Goal: Task Accomplishment & Management: Use online tool/utility

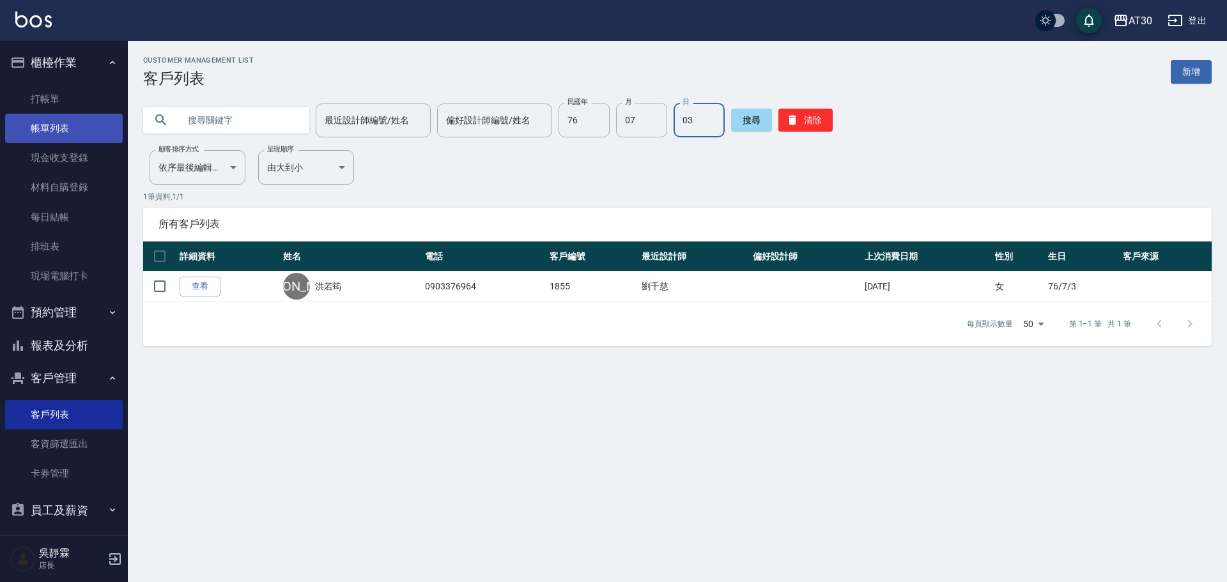
click at [58, 122] on link "帳單列表" at bounding box center [64, 128] width 118 height 29
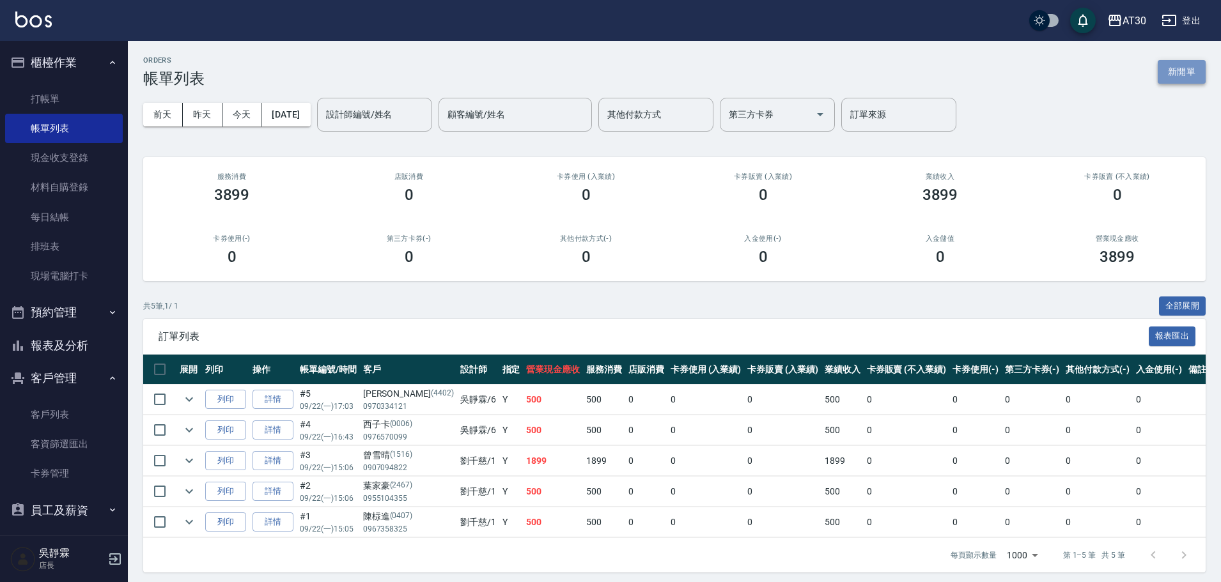
click at [1178, 66] on button "新開單" at bounding box center [1181, 72] width 48 height 24
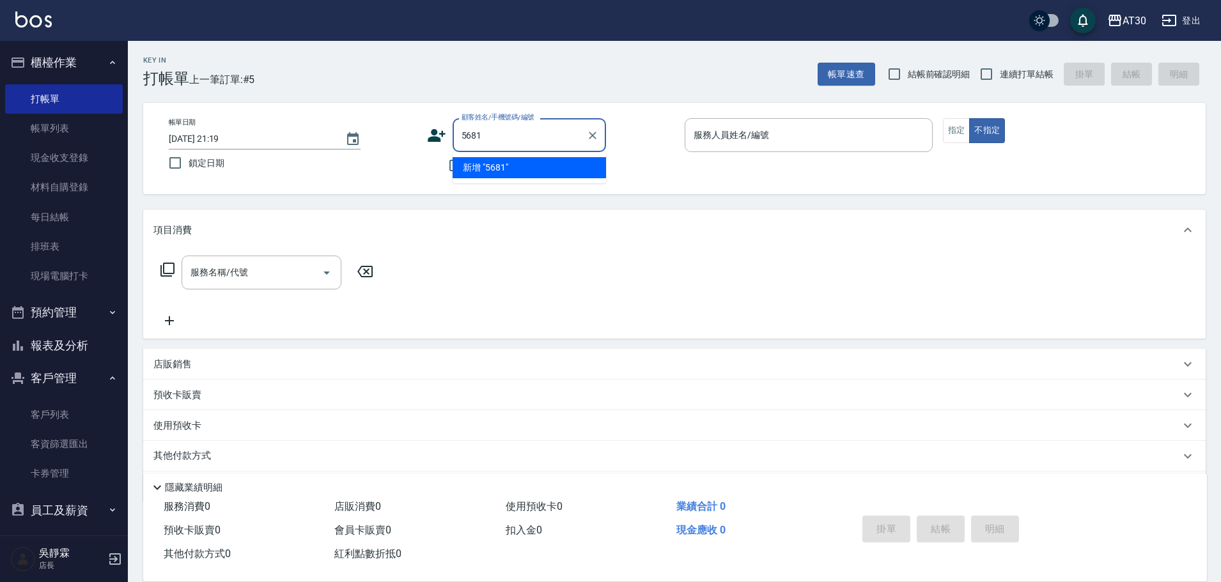
type input "5681"
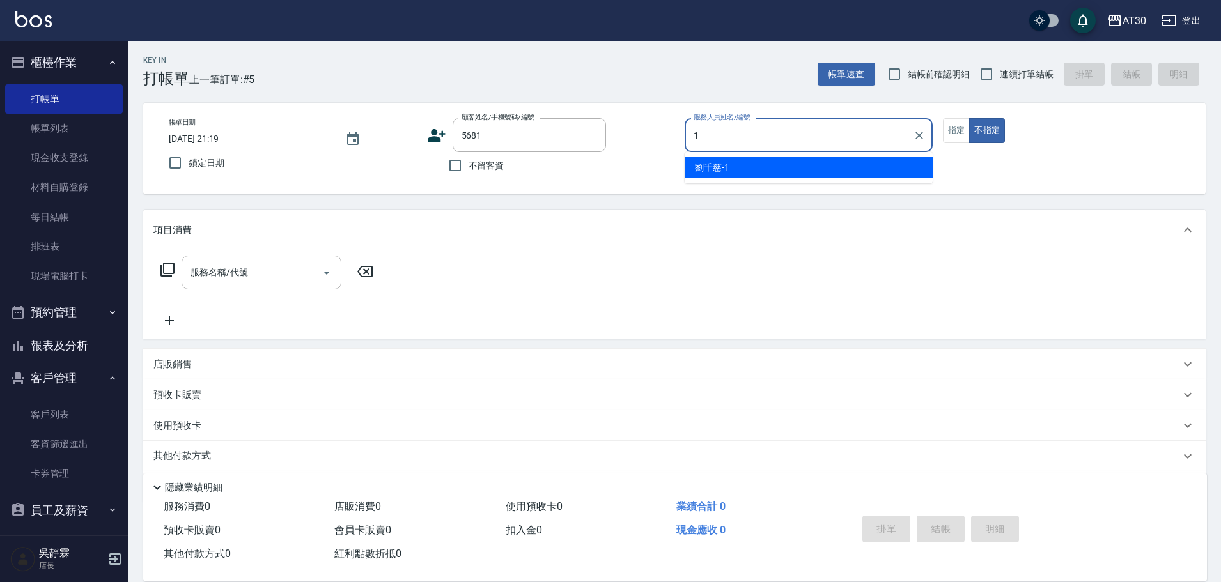
type input "[PERSON_NAME]1"
type button "false"
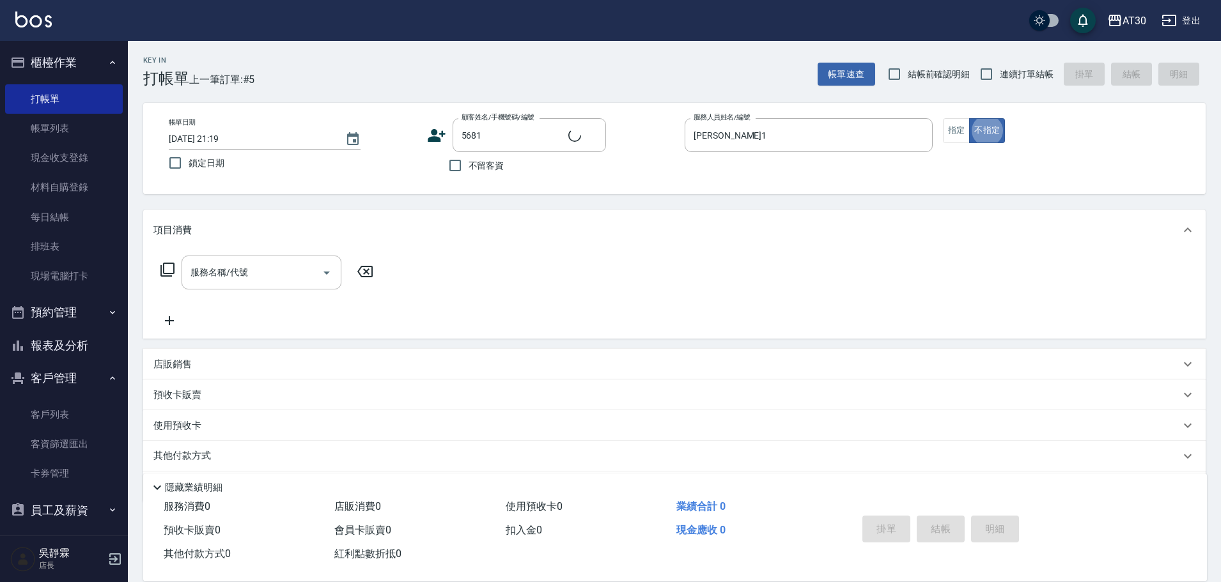
type input "彭筱媛/0916710393/5681"
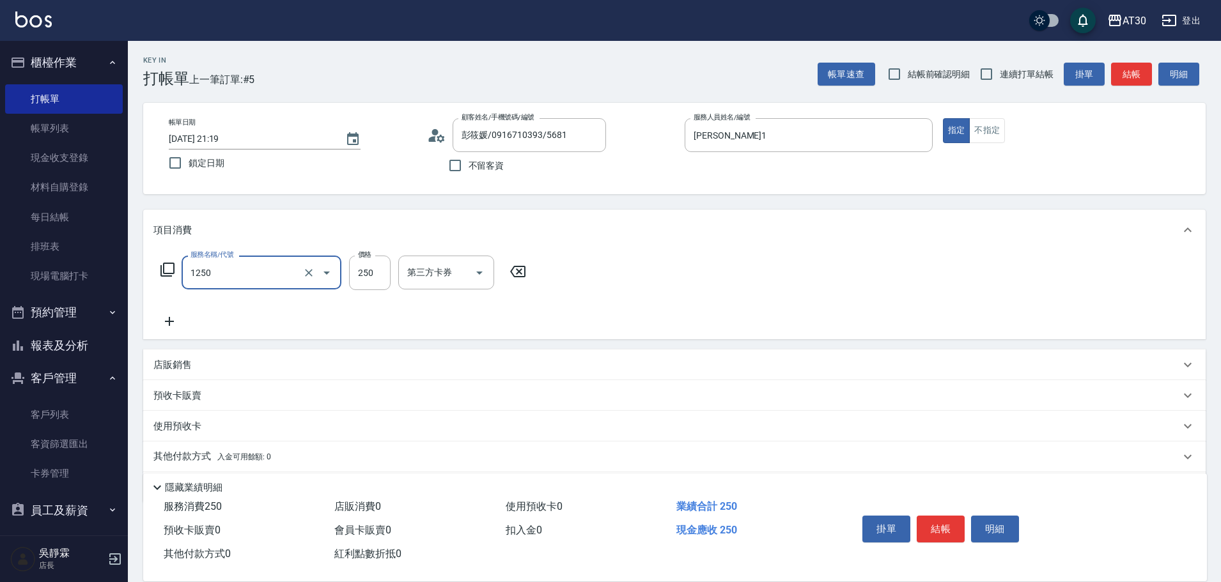
type input "洗髮250(1250)"
click at [371, 271] on input "1" at bounding box center [370, 273] width 42 height 35
type input "250"
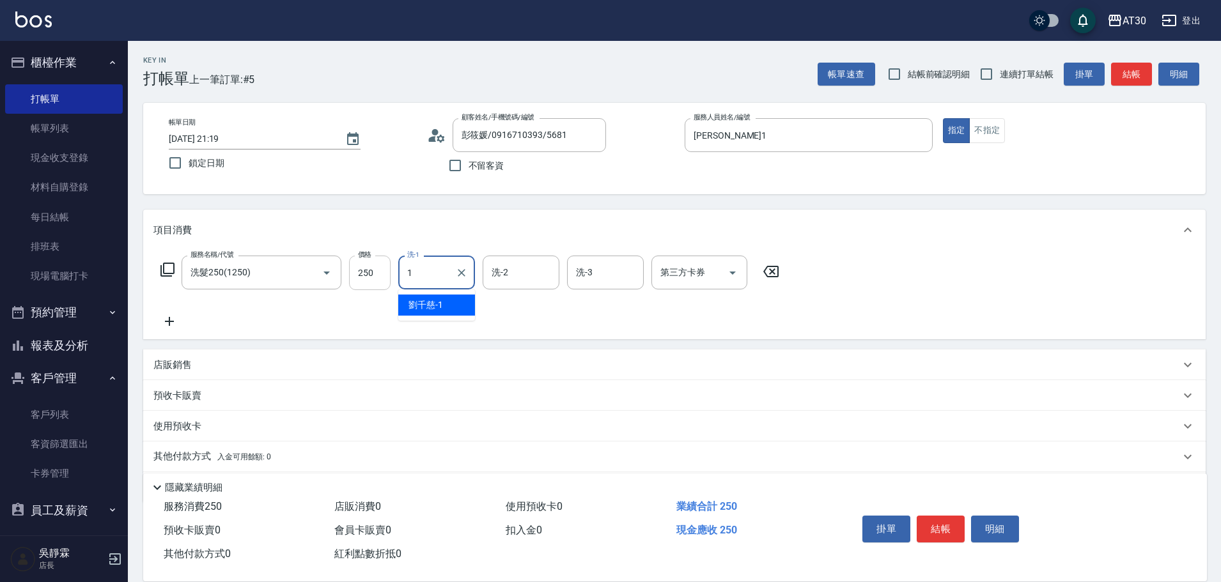
type input "[PERSON_NAME]1"
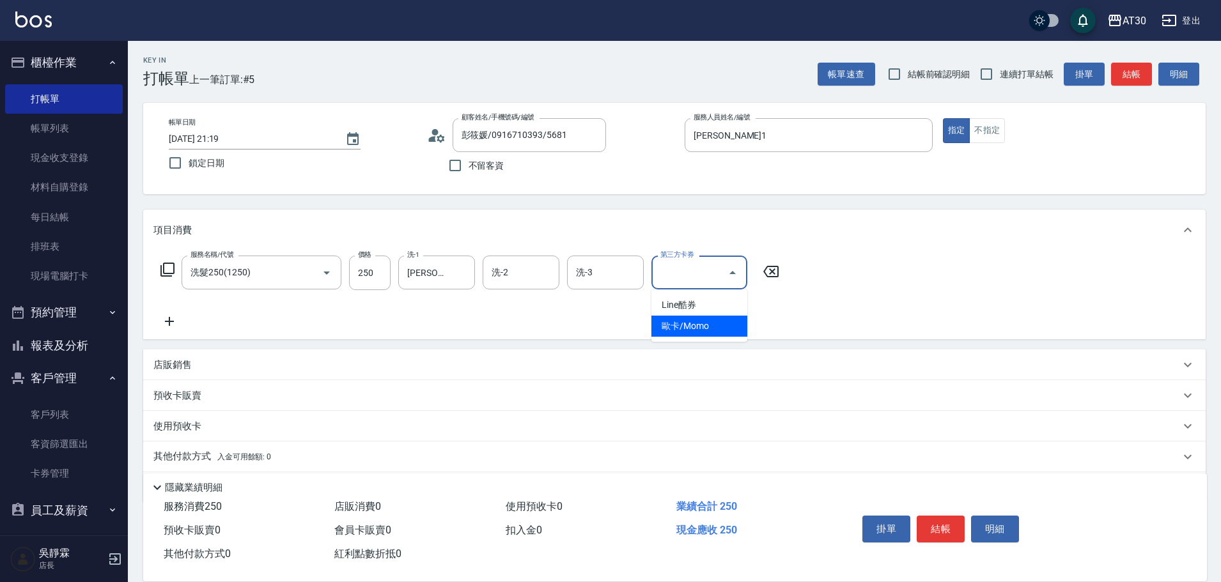
click at [766, 267] on icon at bounding box center [770, 272] width 15 height 12
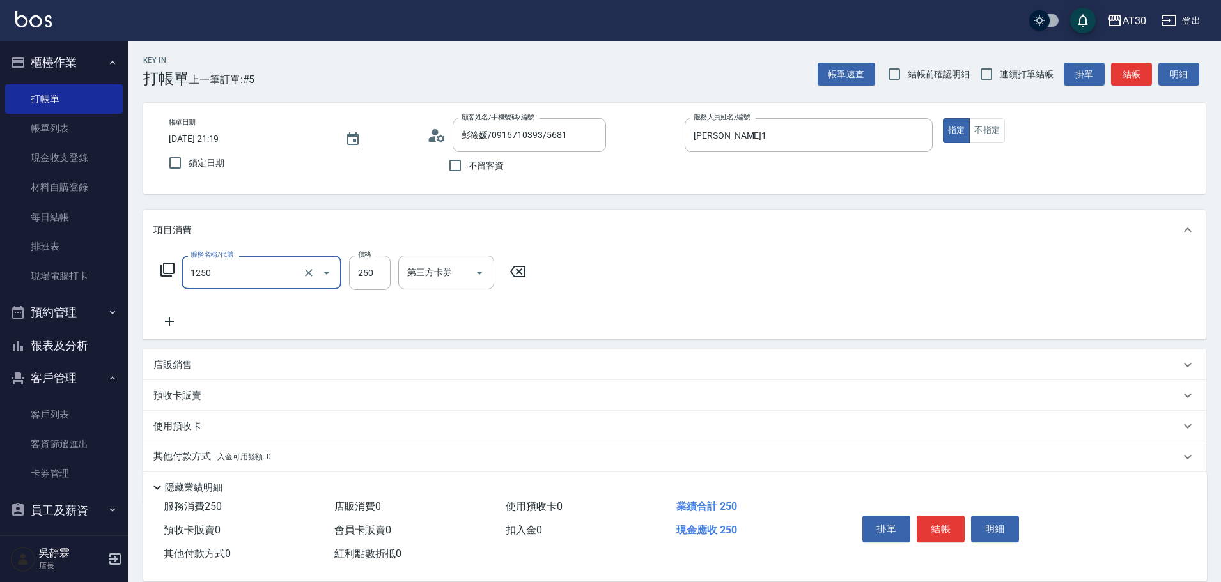
type input "洗髮250(1250)"
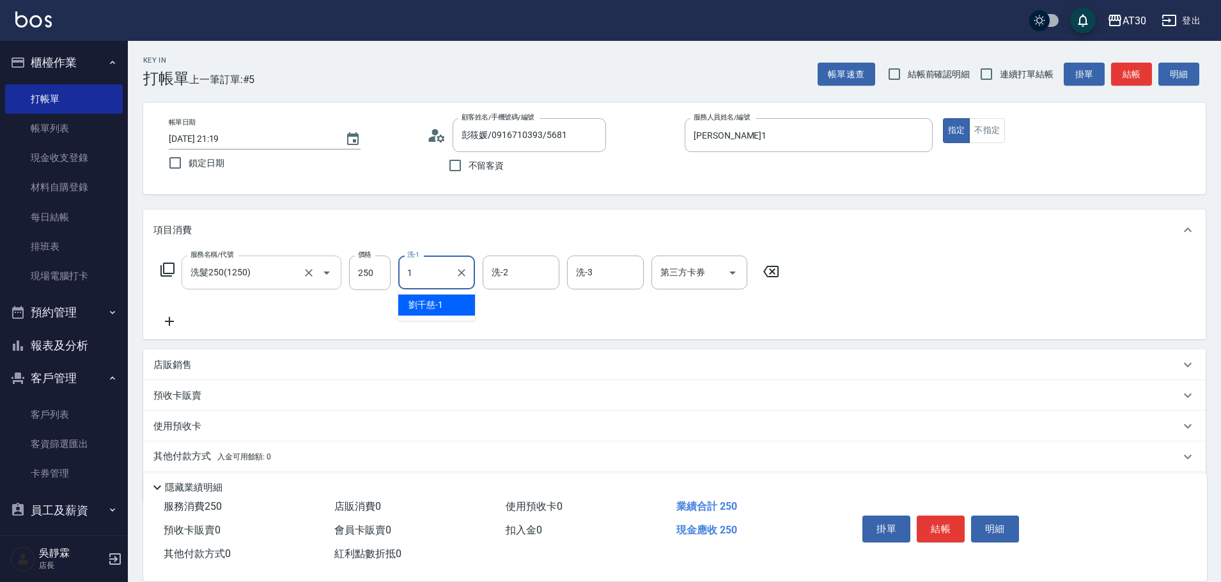
type input "[PERSON_NAME]1"
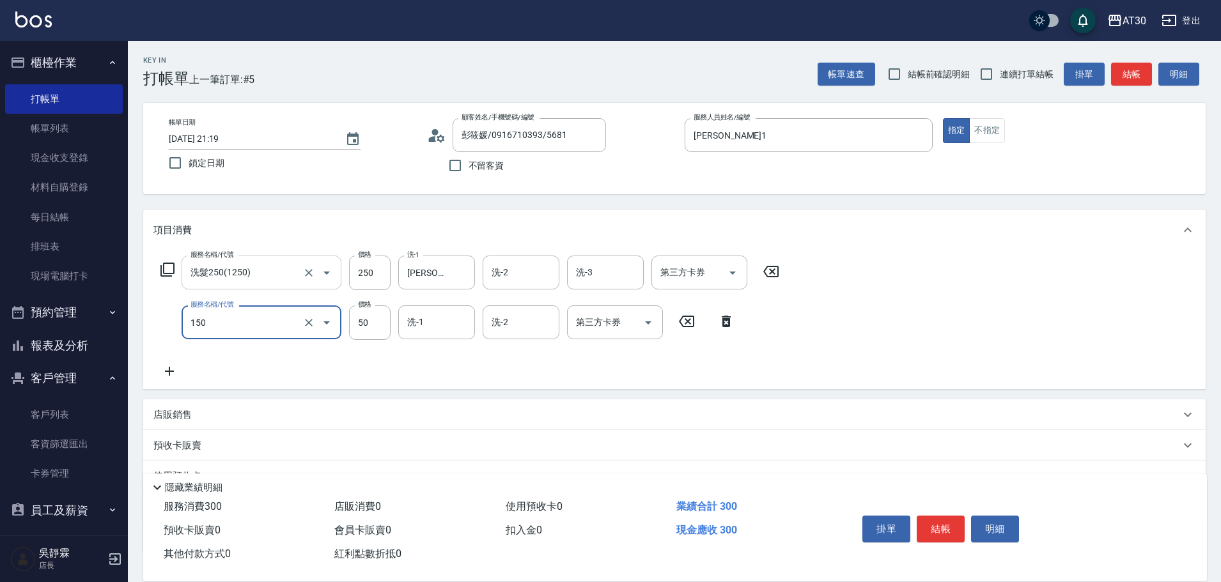
type input "精油(150)"
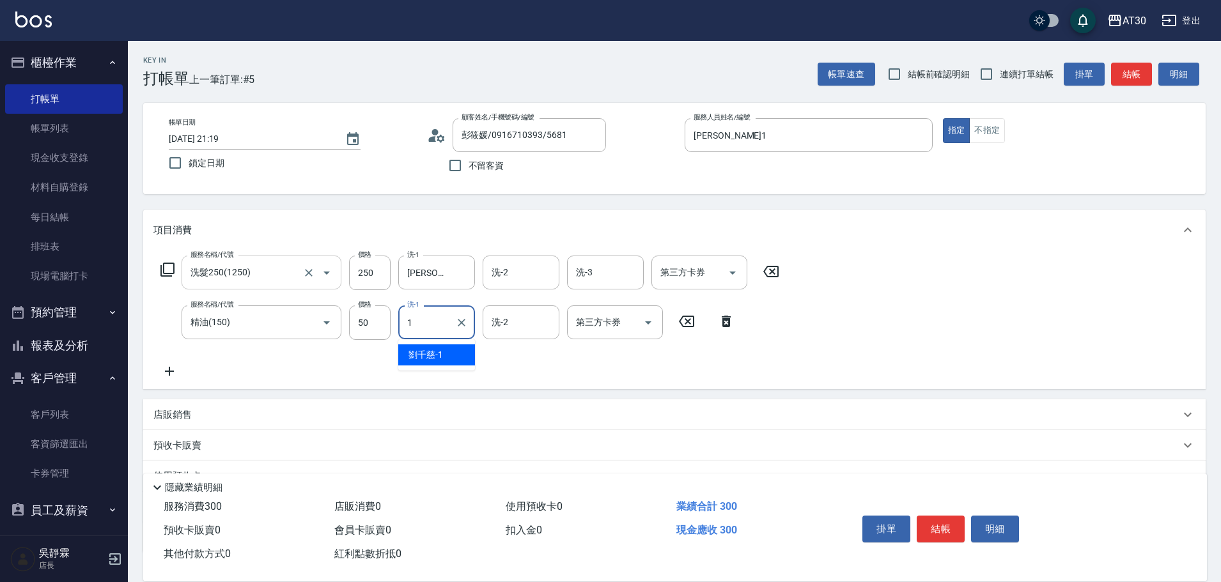
type input "劉千慈-1"
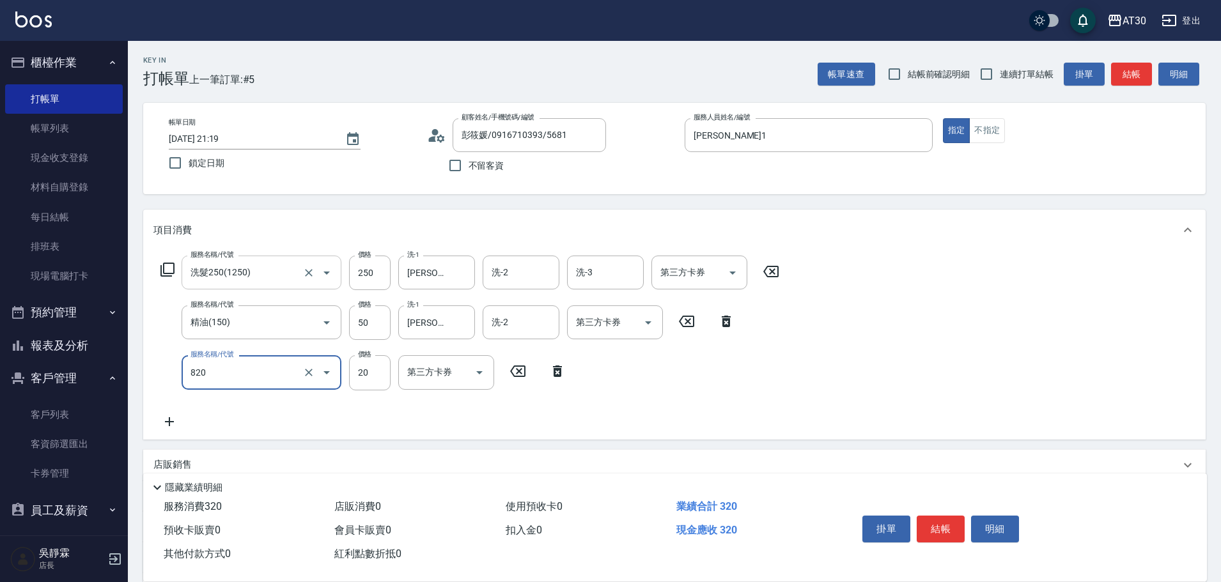
type input "潤絲(820)"
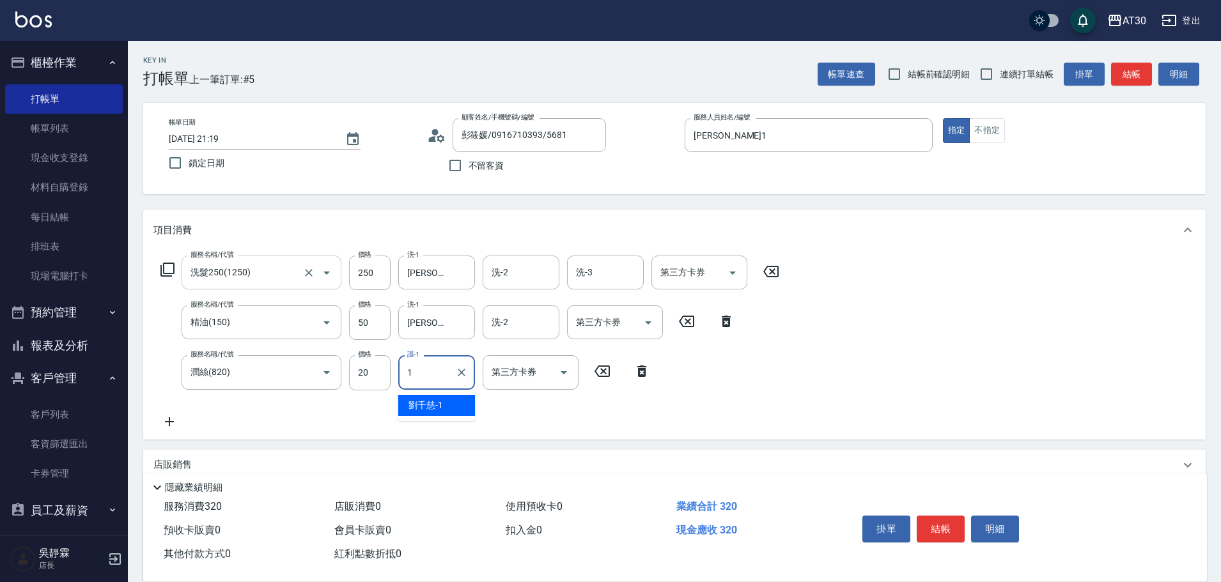
type input "劉千慈-1"
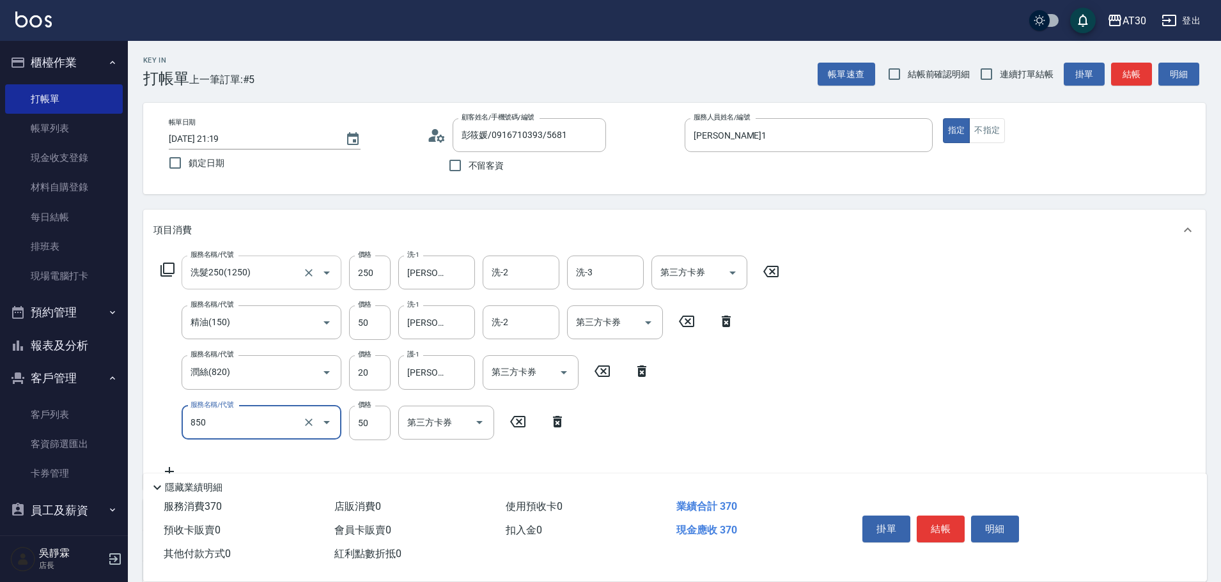
type input "吹捲(850)"
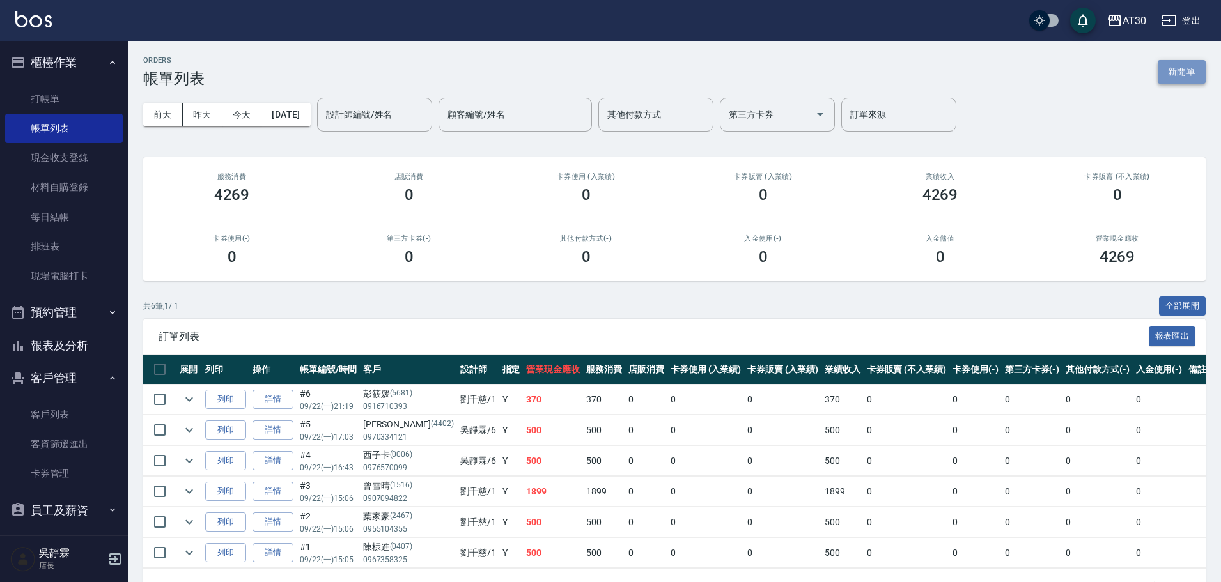
click at [1184, 70] on button "新開單" at bounding box center [1181, 72] width 48 height 24
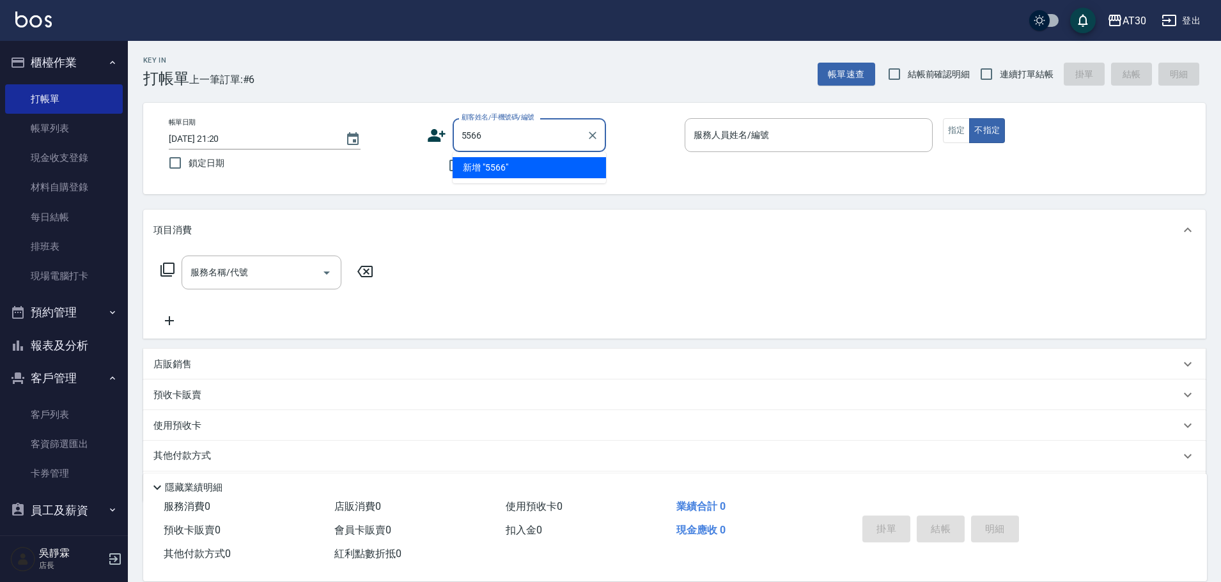
type input "5566"
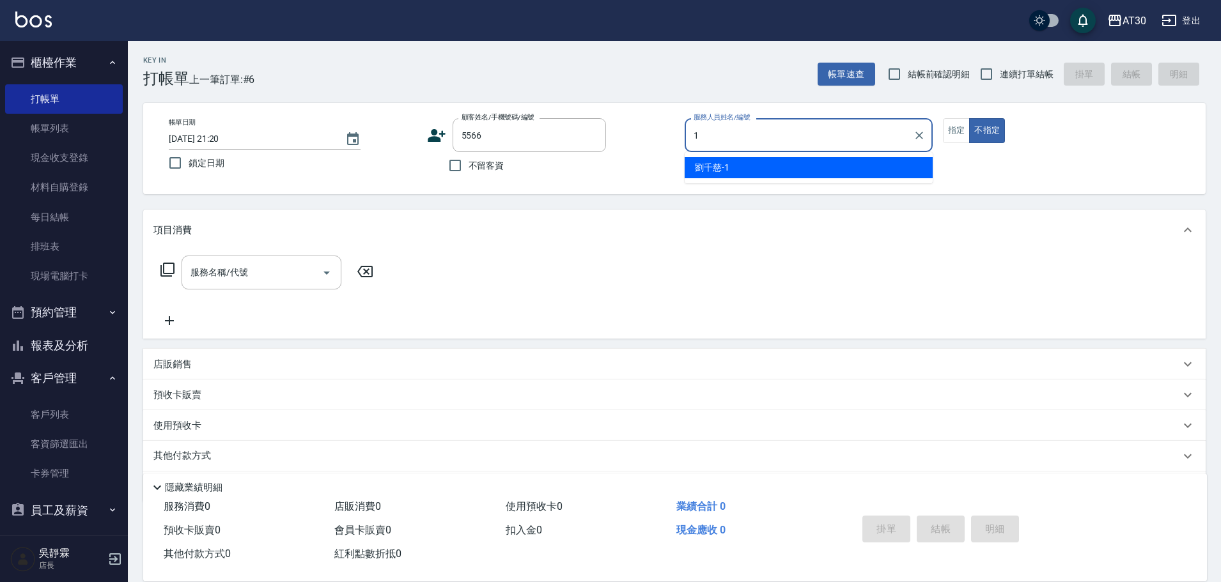
type input "劉千慈-1"
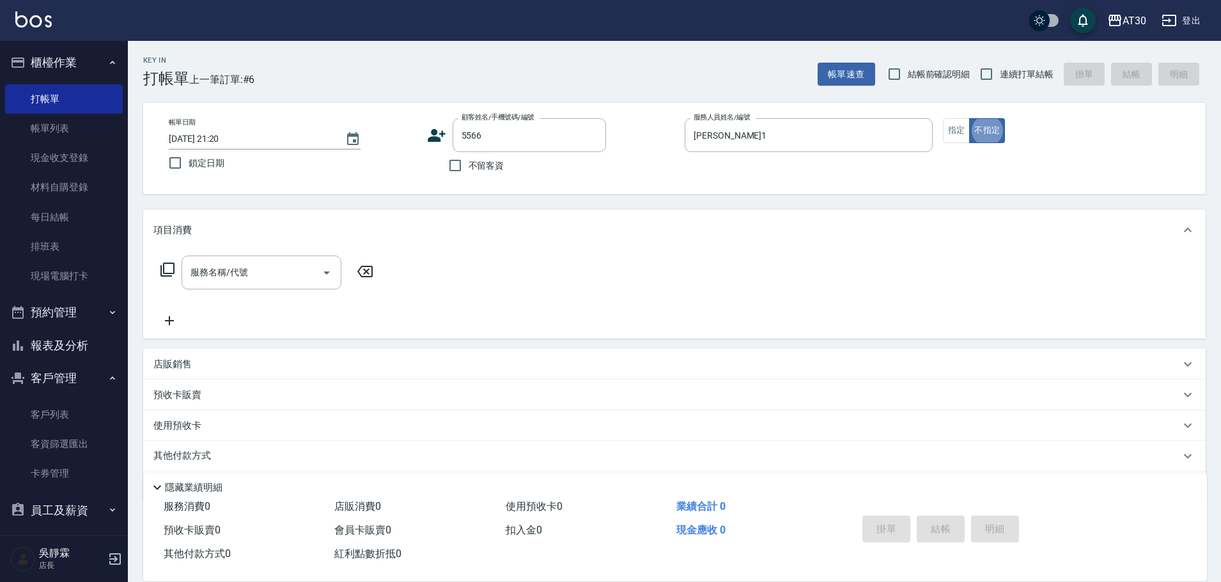
type button "false"
type input "林冠汝/0978578627/5566"
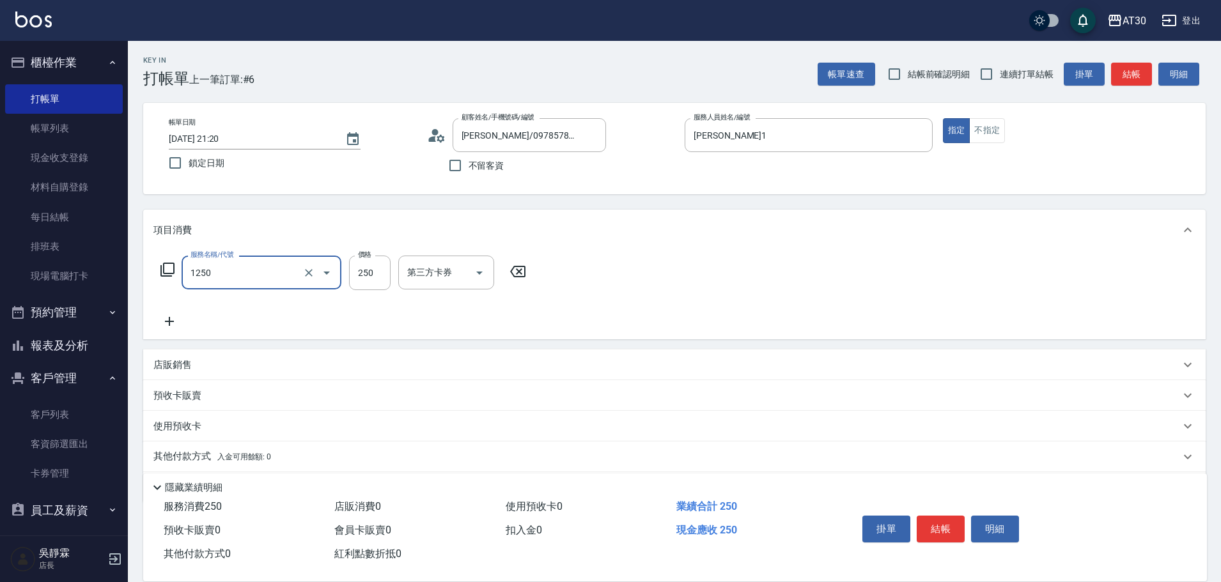
type input "洗髮250(1250)"
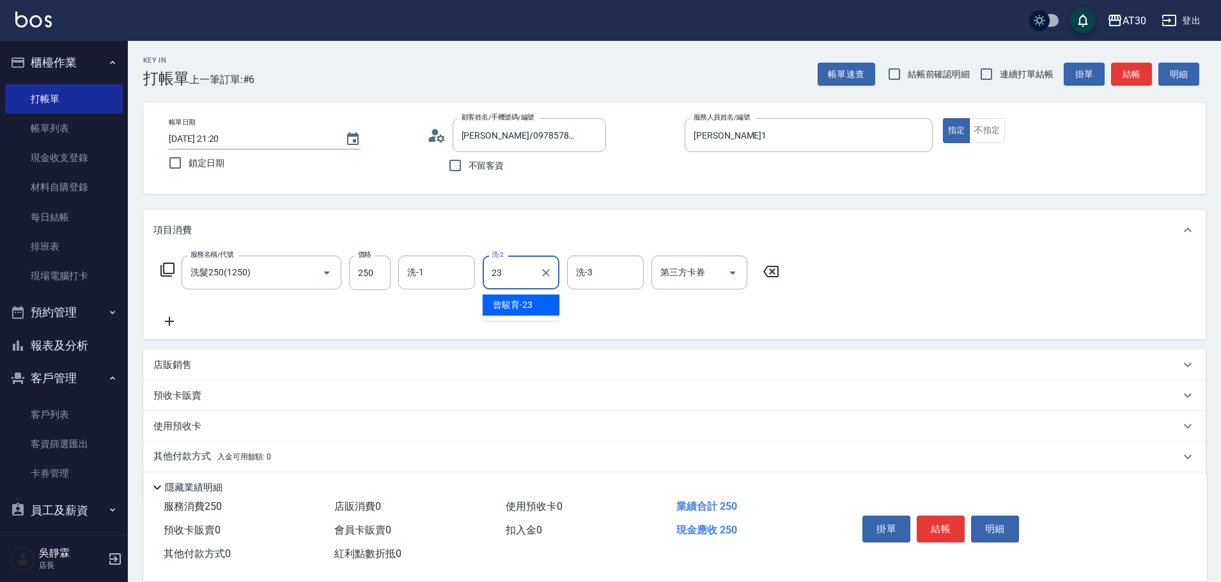
type input "曾駿育-23"
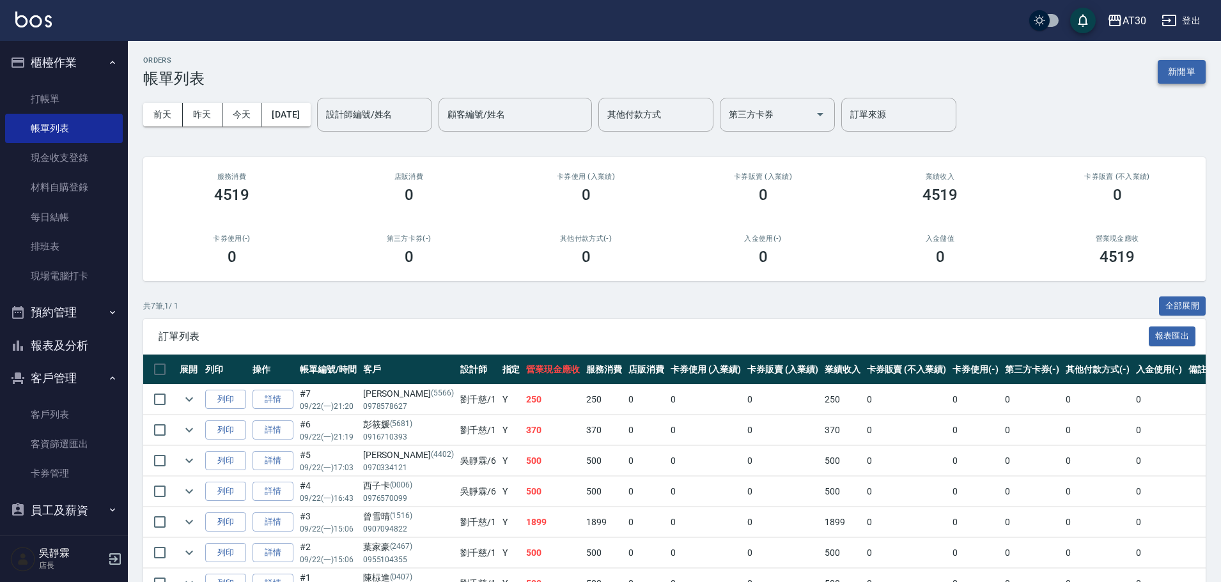
click at [1183, 81] on button "新開單" at bounding box center [1181, 72] width 48 height 24
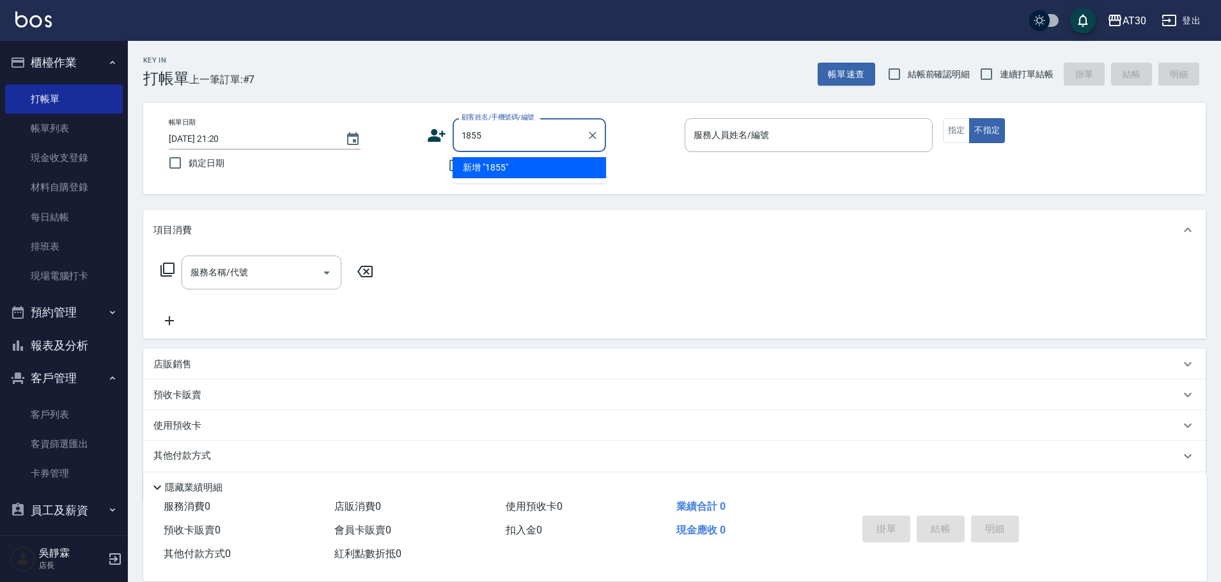
type input "1855"
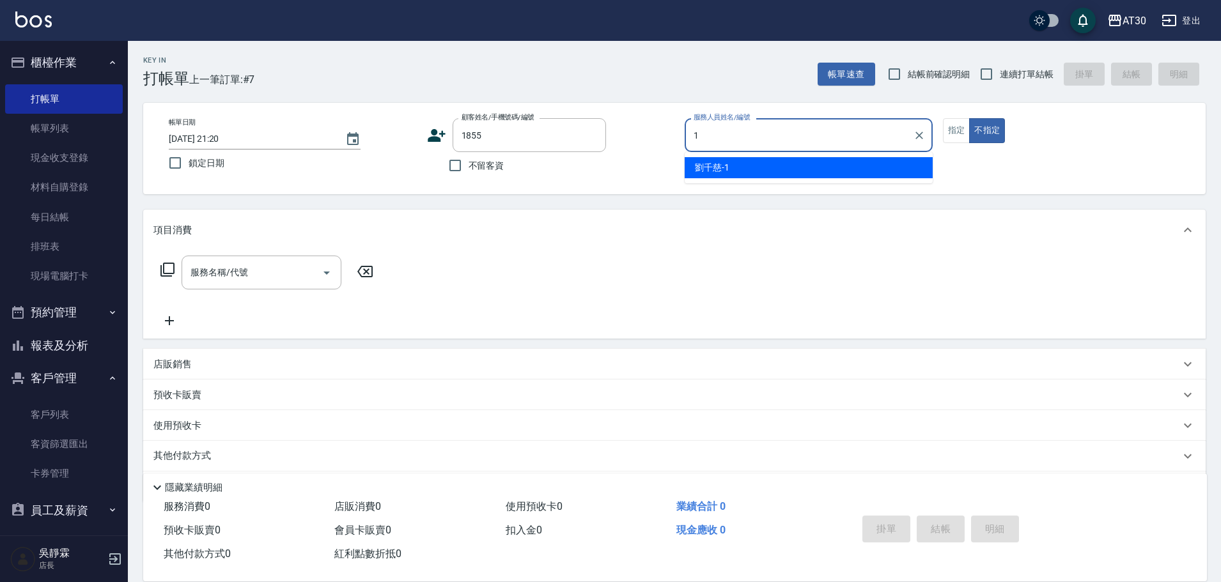
type input "劉千慈-1"
type button "false"
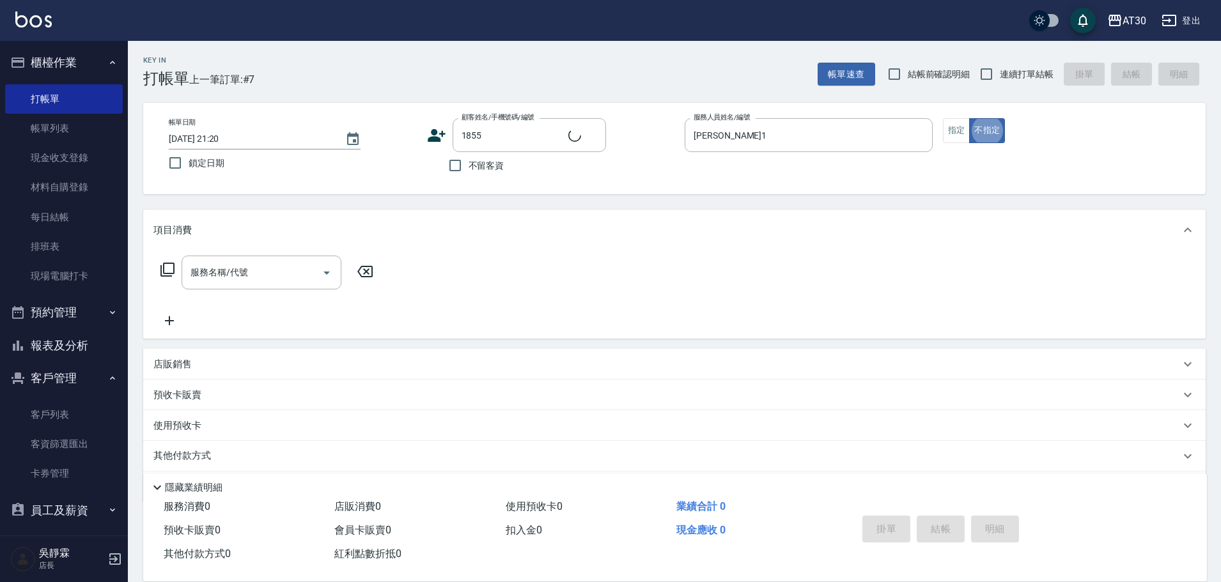
type input "洪若筠/0903376964/1855"
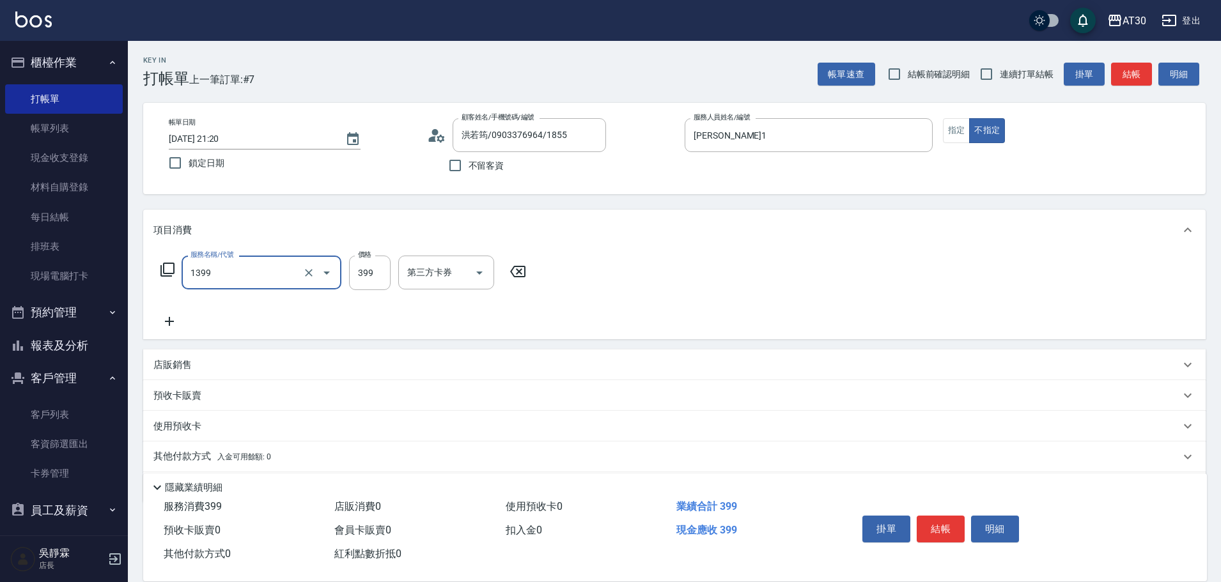
type input "健康洗髮(1399)"
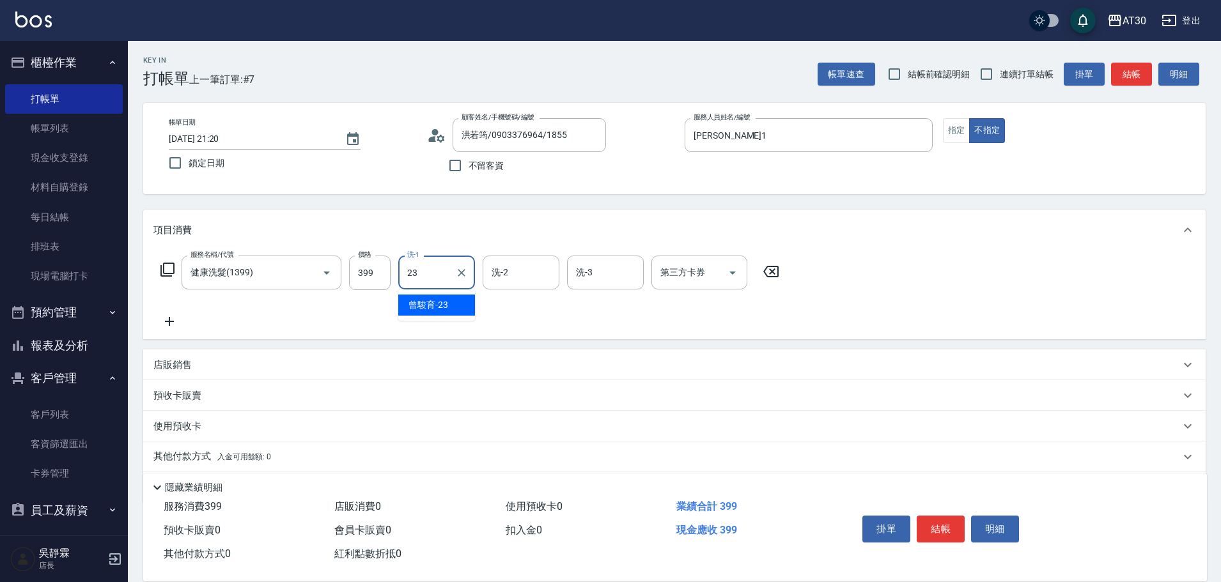
type input "曾駿育-23"
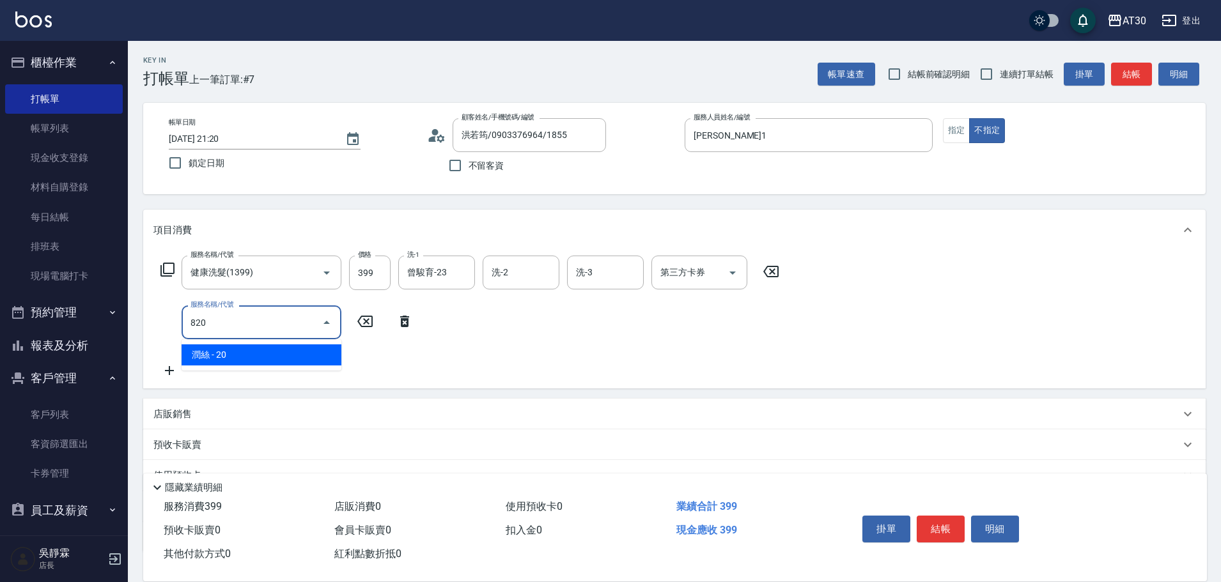
type input "潤絲(820)"
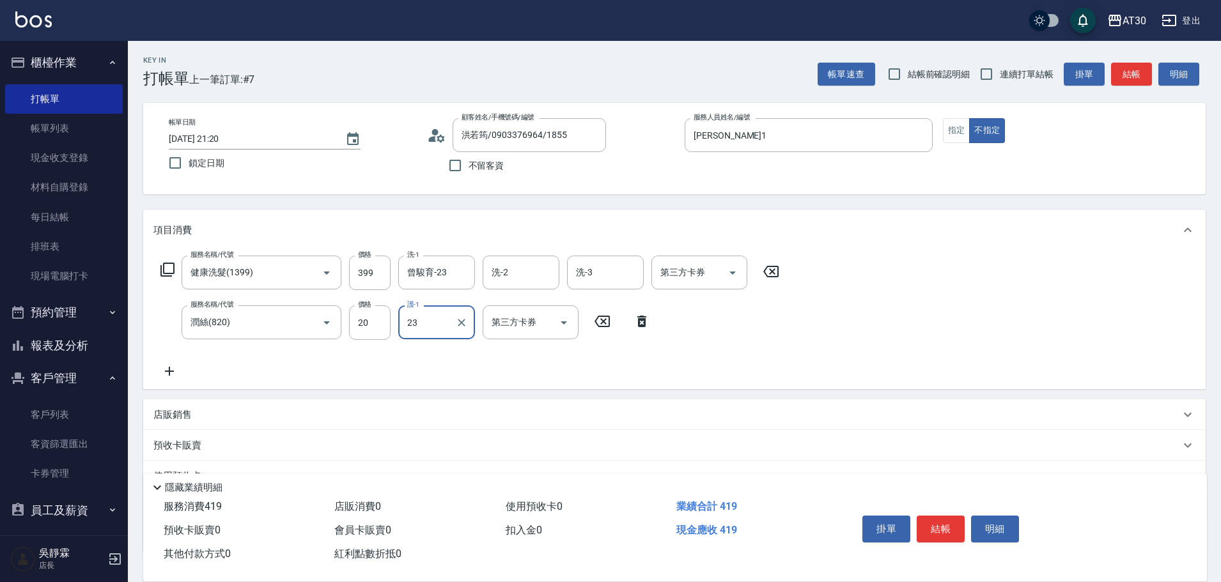
type input "曾駿育-23"
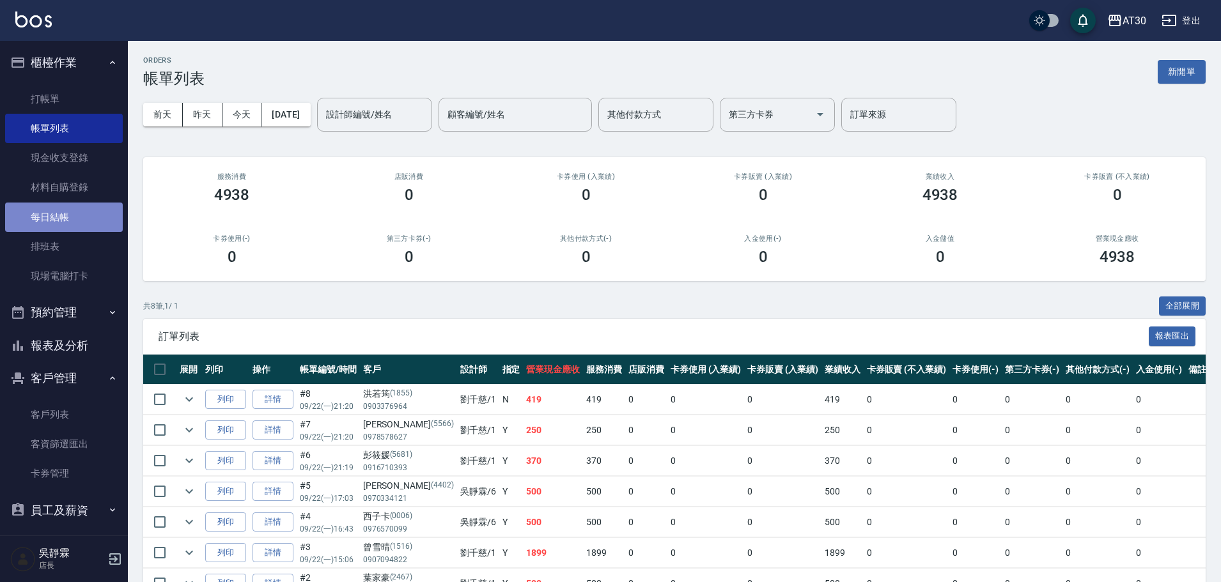
click at [78, 226] on link "每日結帳" at bounding box center [64, 217] width 118 height 29
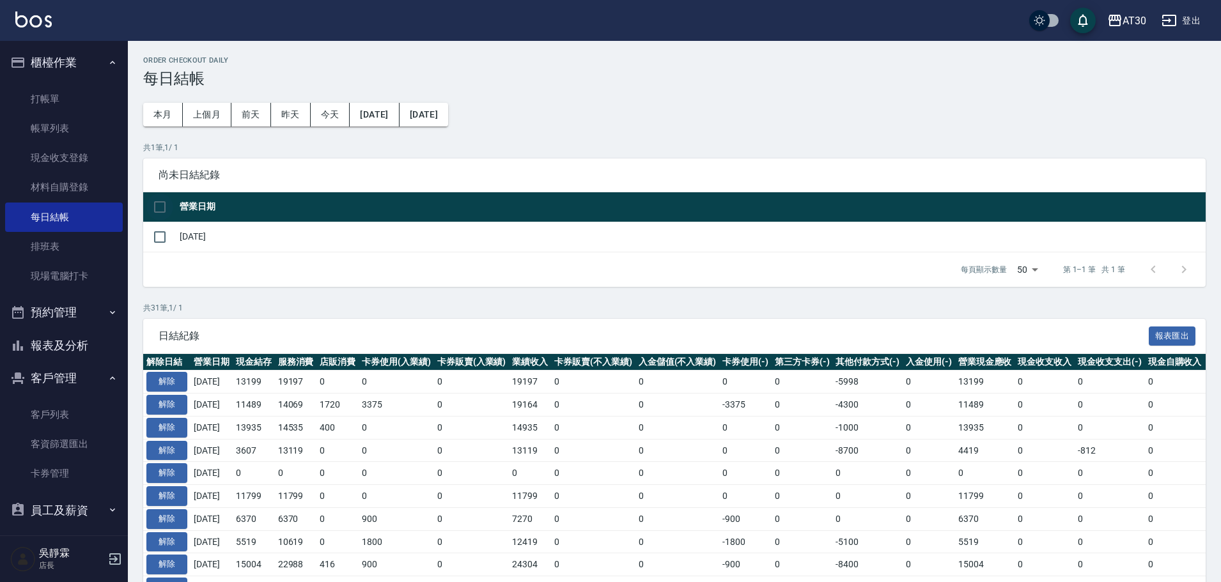
click at [161, 202] on input "checkbox" at bounding box center [159, 207] width 27 height 27
checkbox input "true"
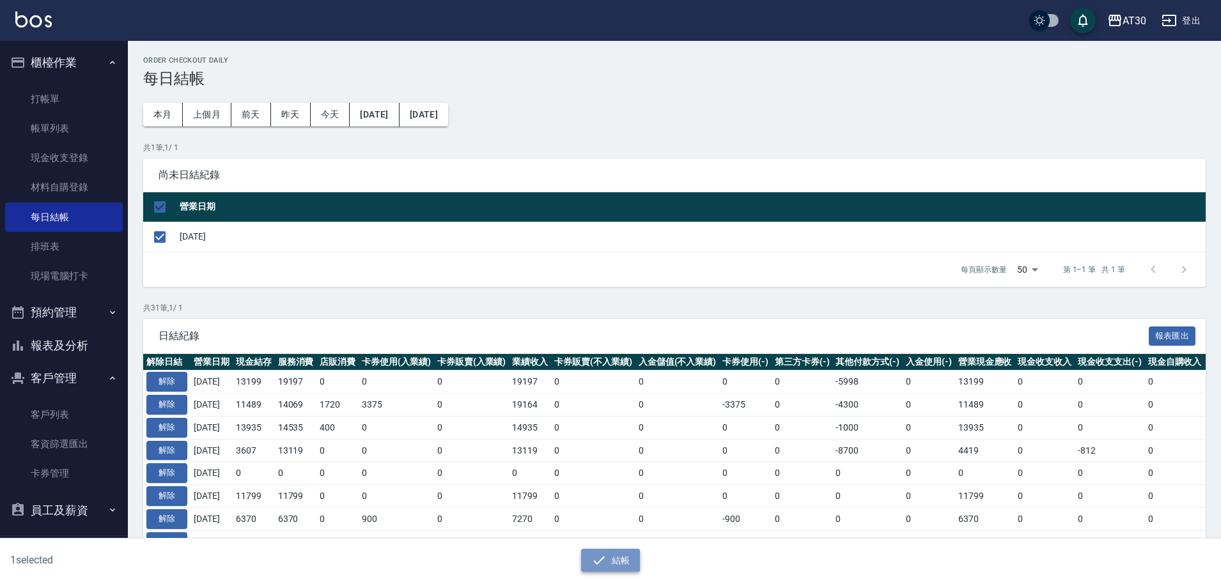
click at [619, 562] on button "結帳" at bounding box center [610, 561] width 59 height 24
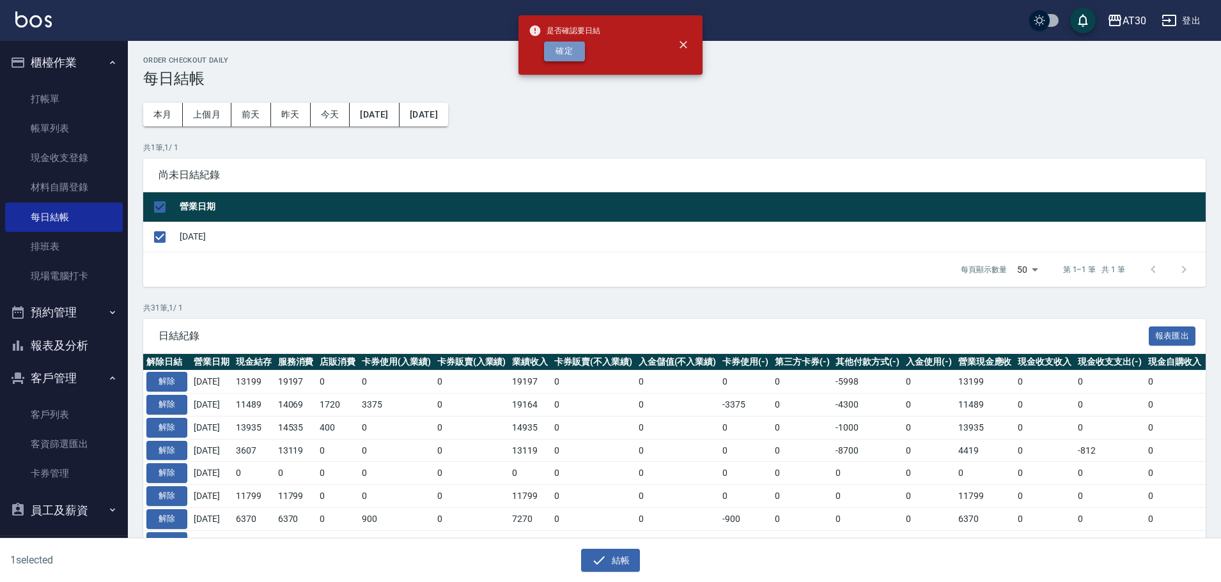
click at [559, 47] on button "確定" at bounding box center [564, 52] width 41 height 20
checkbox input "false"
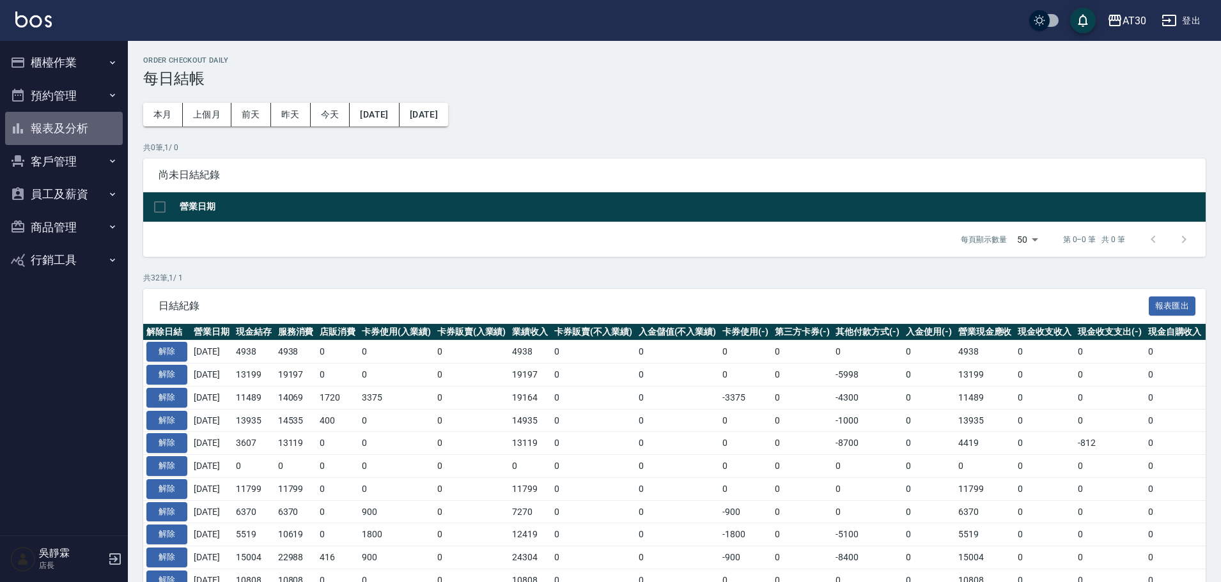
click at [64, 127] on button "報表及分析" at bounding box center [64, 128] width 118 height 33
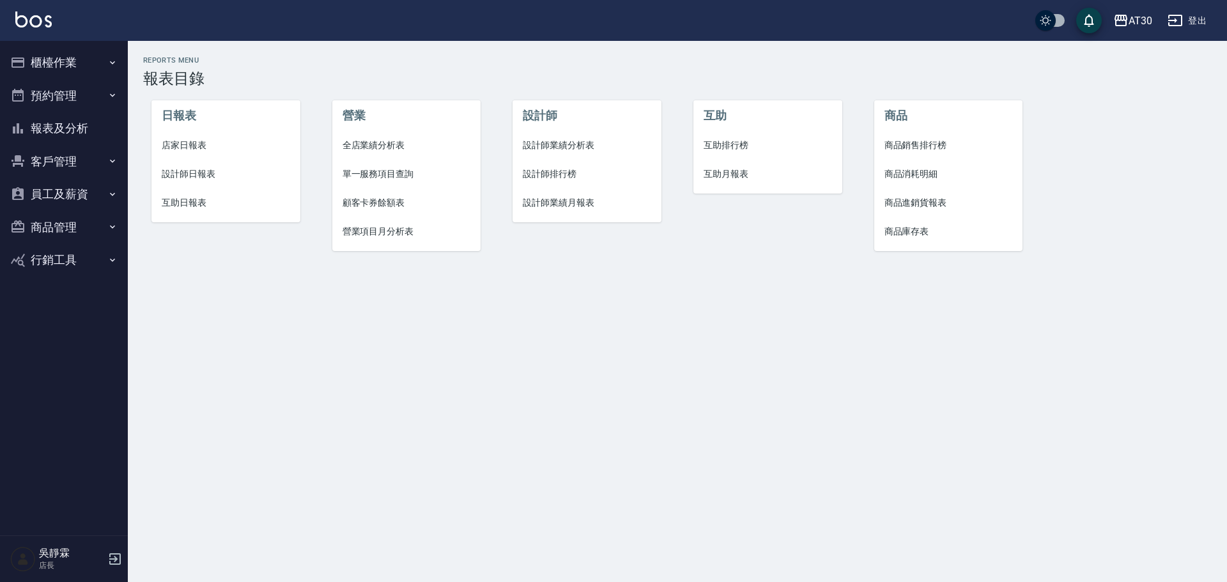
click at [192, 146] on span "店家日報表" at bounding box center [226, 145] width 128 height 13
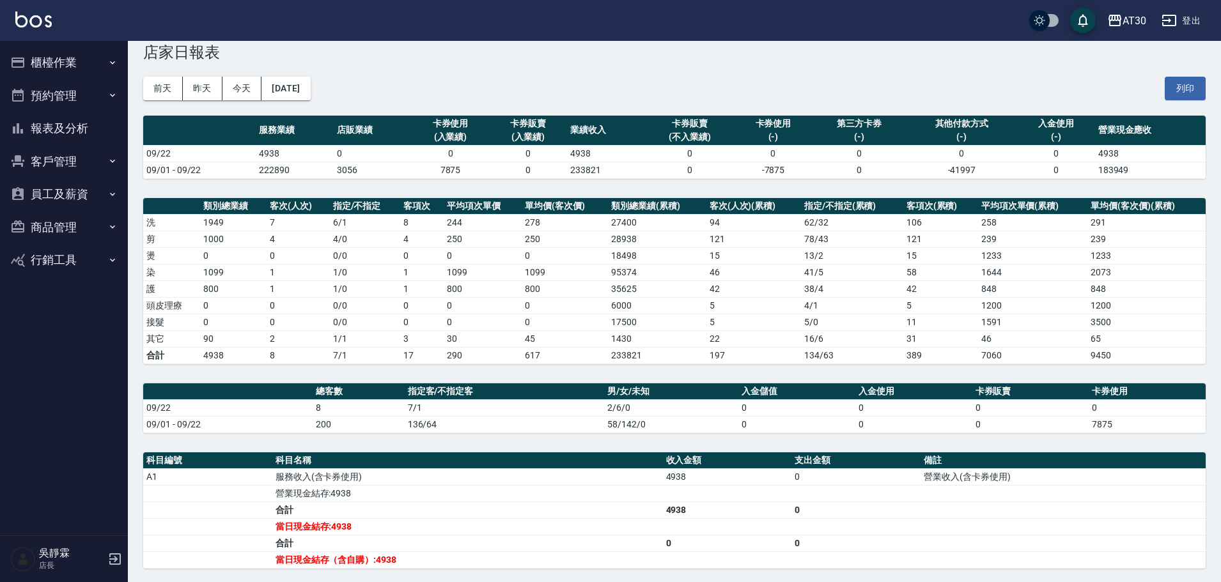
scroll to position [2, 0]
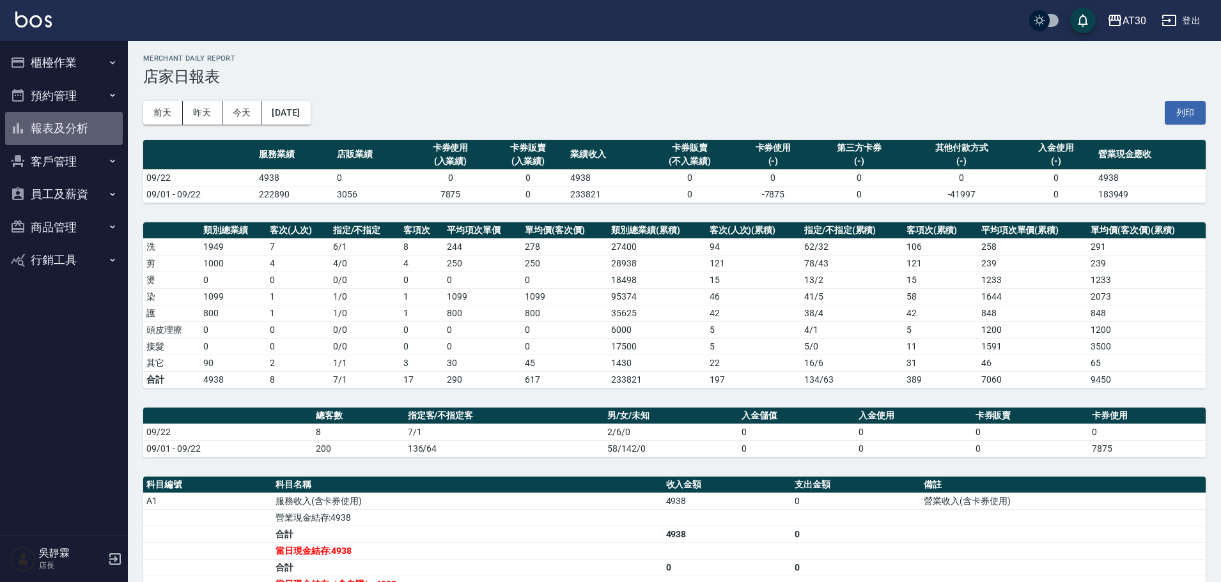
click at [68, 125] on button "報表及分析" at bounding box center [64, 128] width 118 height 33
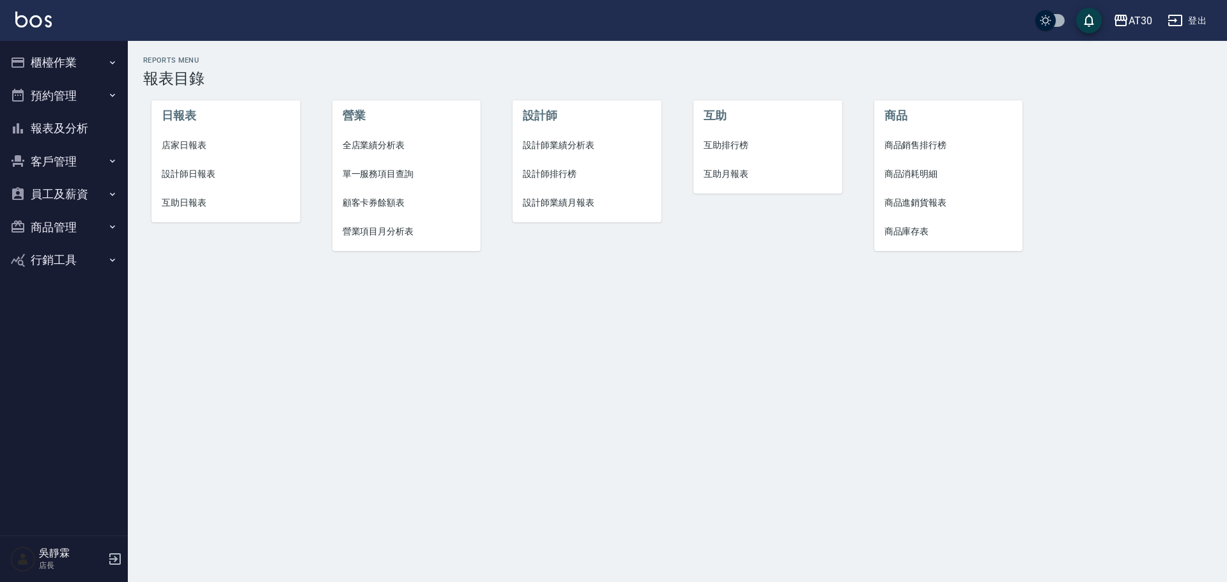
click at [546, 173] on span "設計師排行榜" at bounding box center [587, 173] width 128 height 13
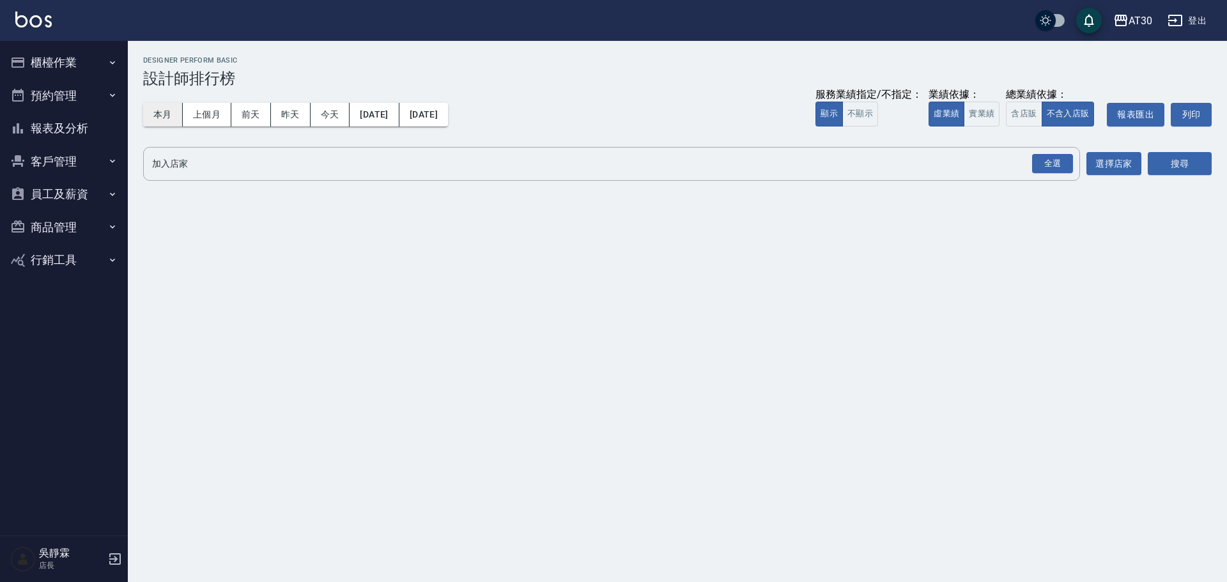
click at [170, 116] on button "本月" at bounding box center [163, 115] width 40 height 24
click at [1060, 164] on div "全選" at bounding box center [1052, 164] width 41 height 20
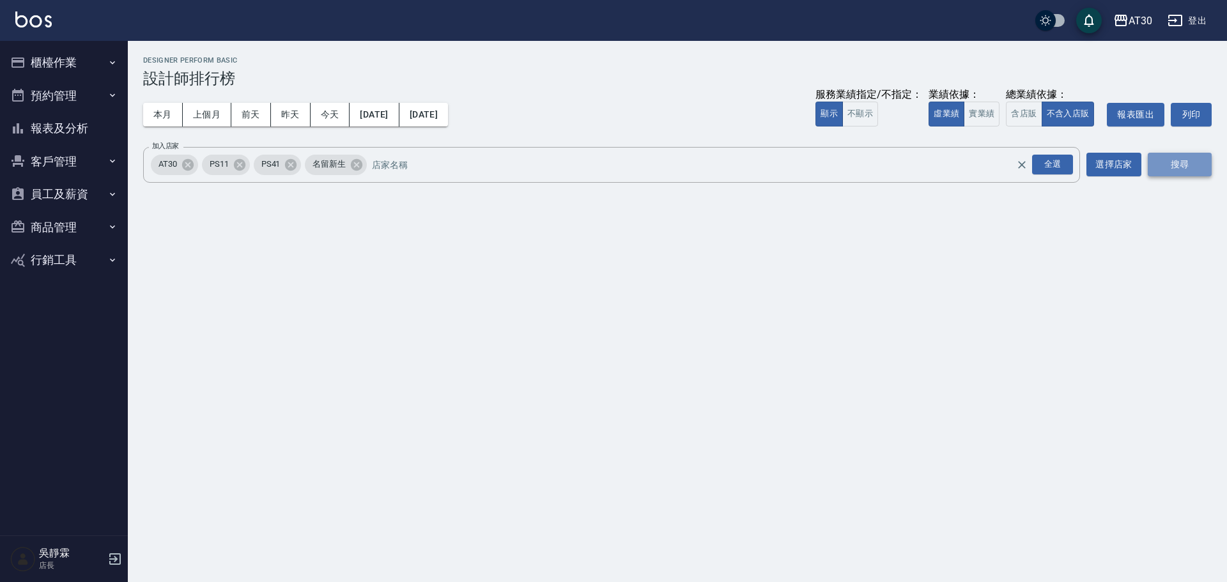
click at [1173, 162] on button "搜尋" at bounding box center [1180, 165] width 64 height 24
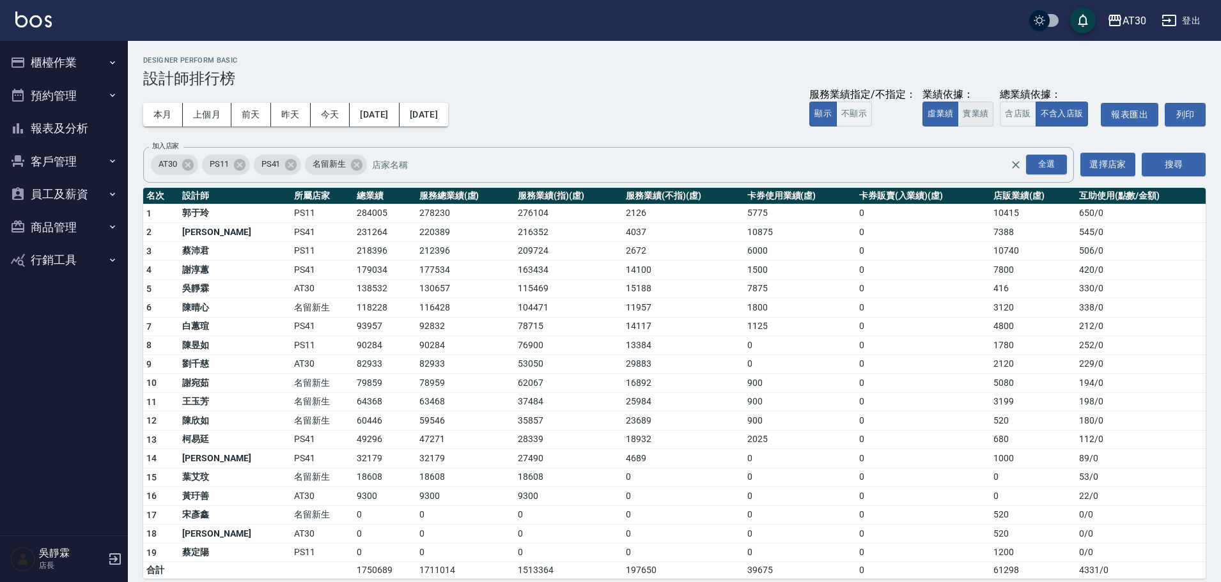
click at [967, 108] on button "實業績" at bounding box center [975, 114] width 36 height 25
click at [63, 119] on button "報表及分析" at bounding box center [64, 128] width 118 height 33
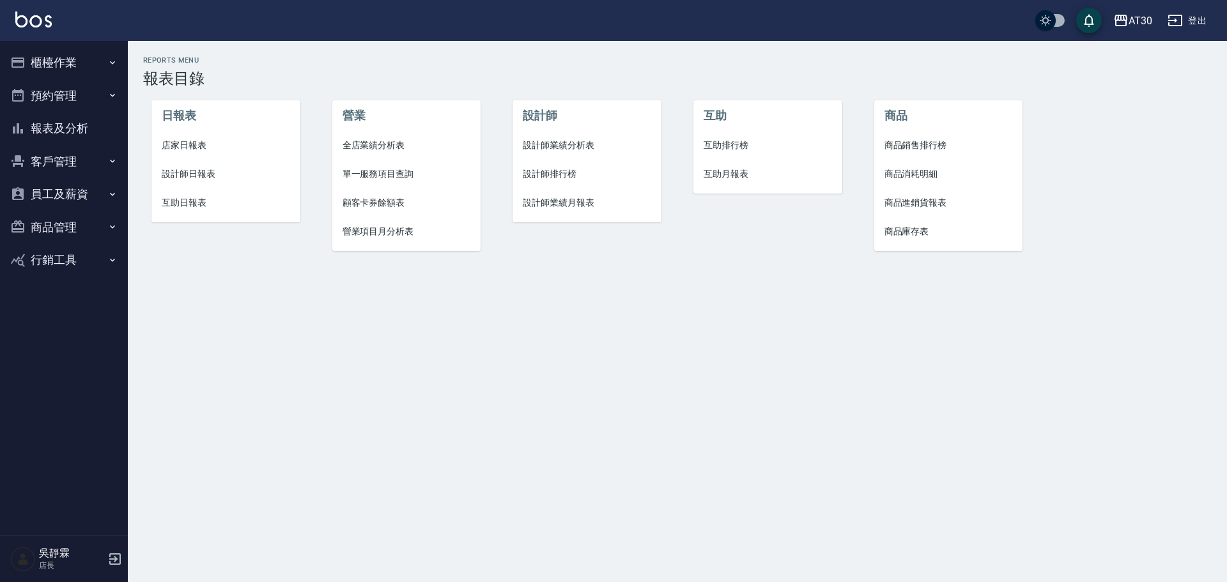
click at [733, 142] on span "互助排行榜" at bounding box center [768, 145] width 128 height 13
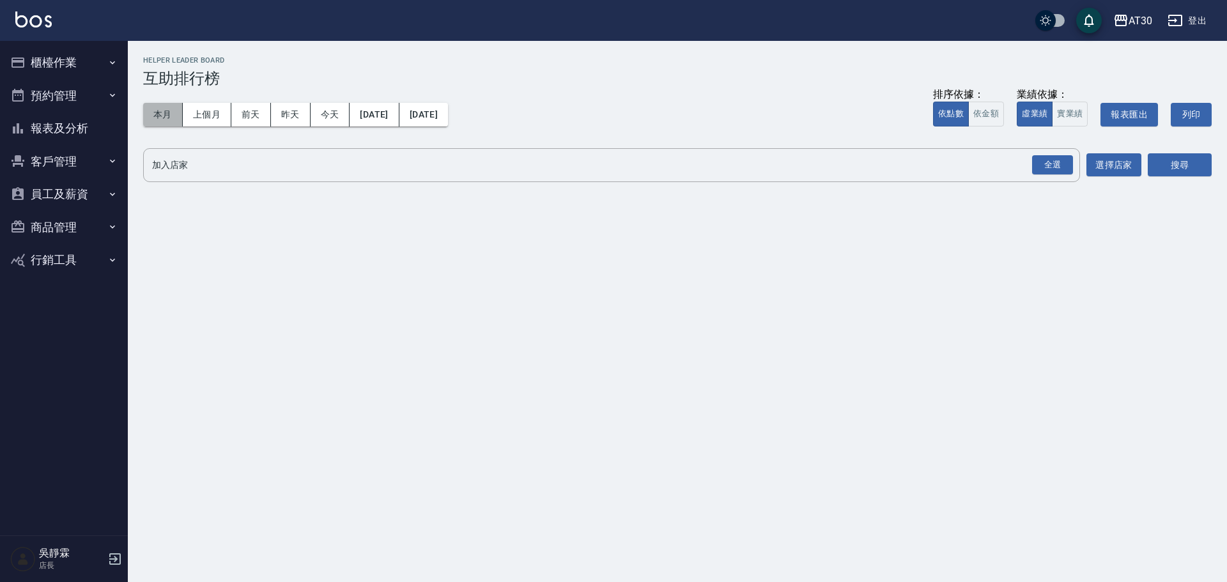
click at [164, 111] on button "本月" at bounding box center [163, 115] width 40 height 24
click at [1048, 162] on div "全選" at bounding box center [1052, 165] width 41 height 20
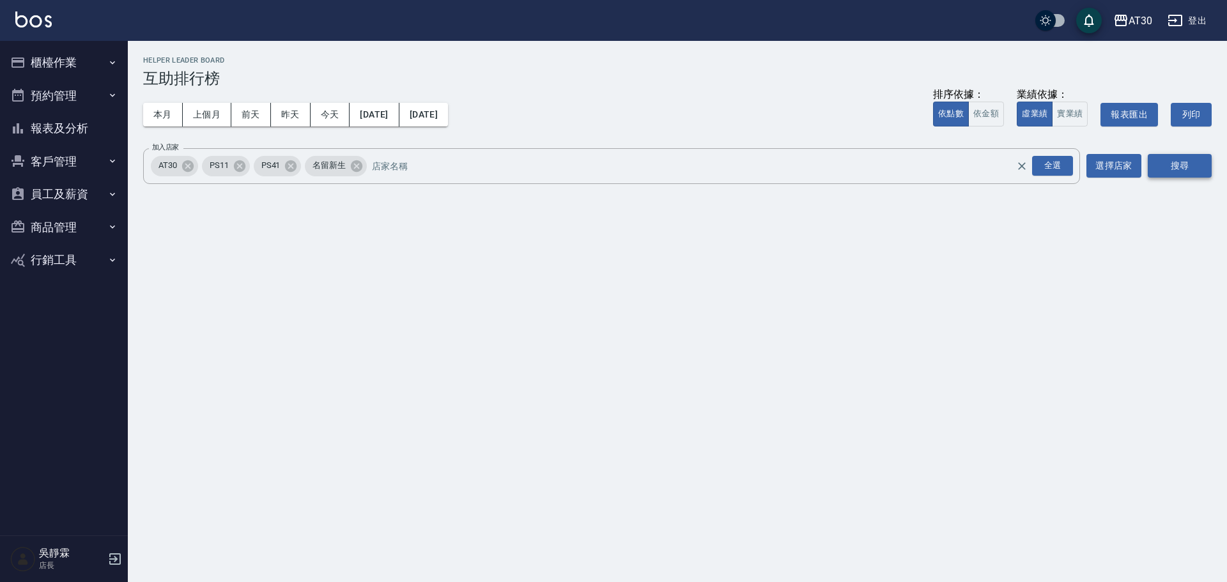
click at [1157, 168] on button "搜尋" at bounding box center [1180, 166] width 64 height 24
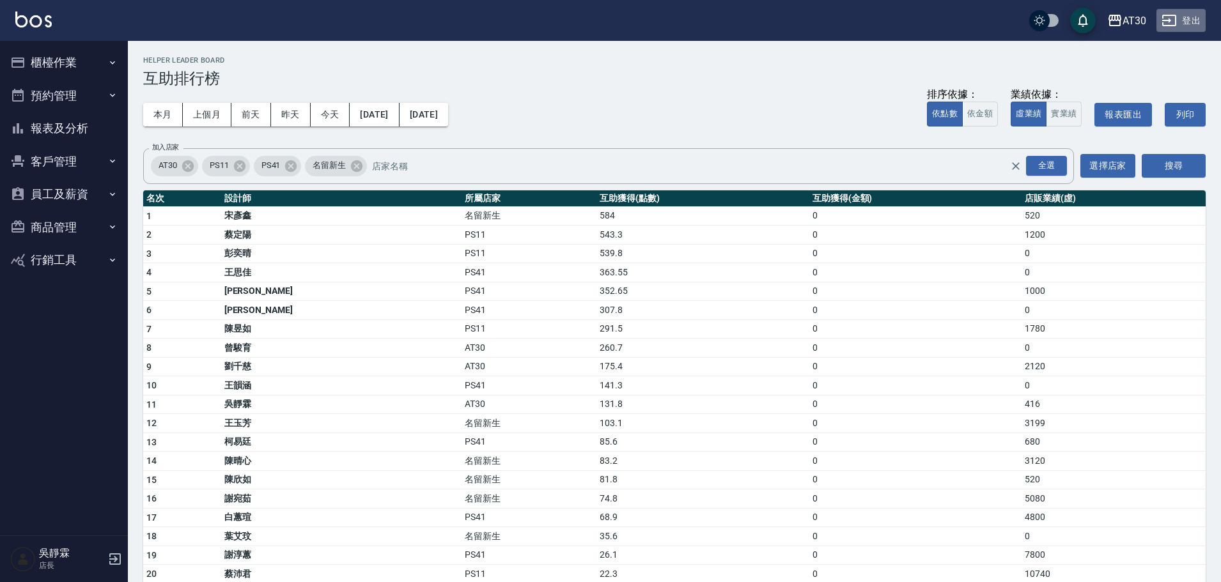
click at [1193, 18] on button "登出" at bounding box center [1180, 21] width 49 height 24
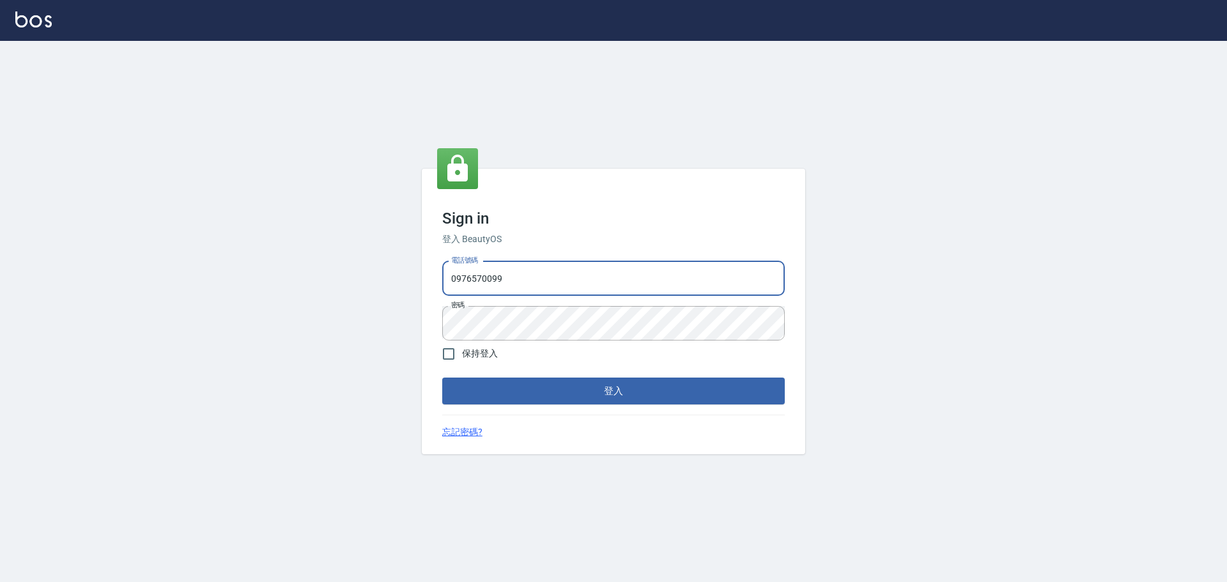
drag, startPoint x: 502, startPoint y: 282, endPoint x: 410, endPoint y: 282, distance: 92.0
click at [406, 290] on div "Sign in 登入 BeautyOS 電話號碼 0976570099 電話號碼 密碼 密碼 保持登入 登入 忘記密碼?" at bounding box center [613, 311] width 1227 height 541
type input "032806709"
click at [445, 351] on input "保持登入" at bounding box center [448, 354] width 27 height 27
checkbox input "true"
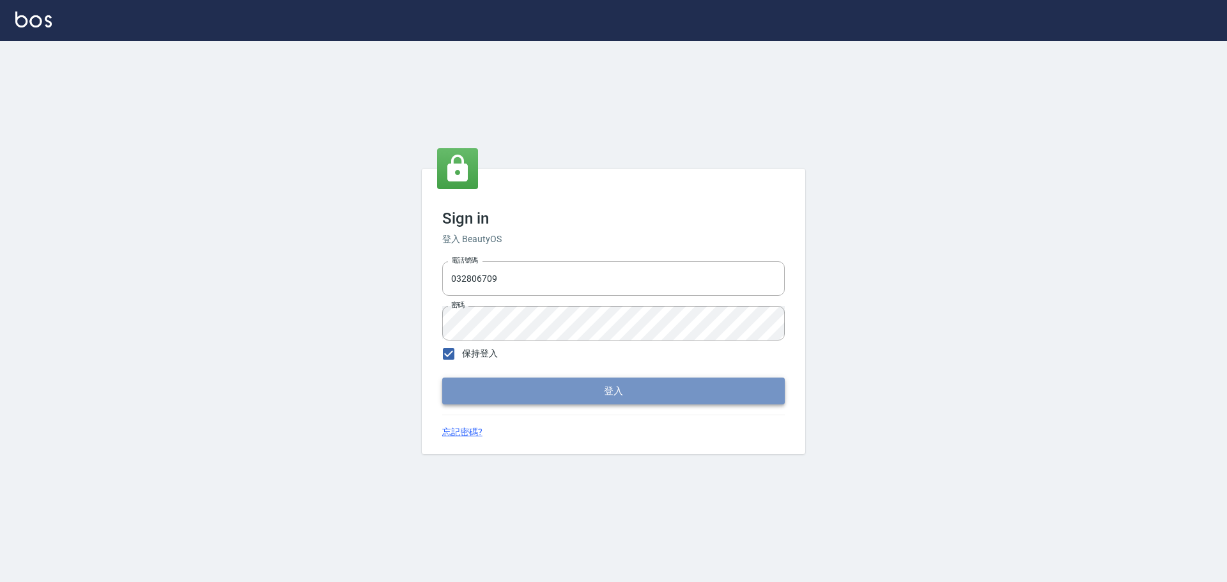
click at [511, 393] on button "登入" at bounding box center [613, 391] width 343 height 27
